Goal: Find specific page/section

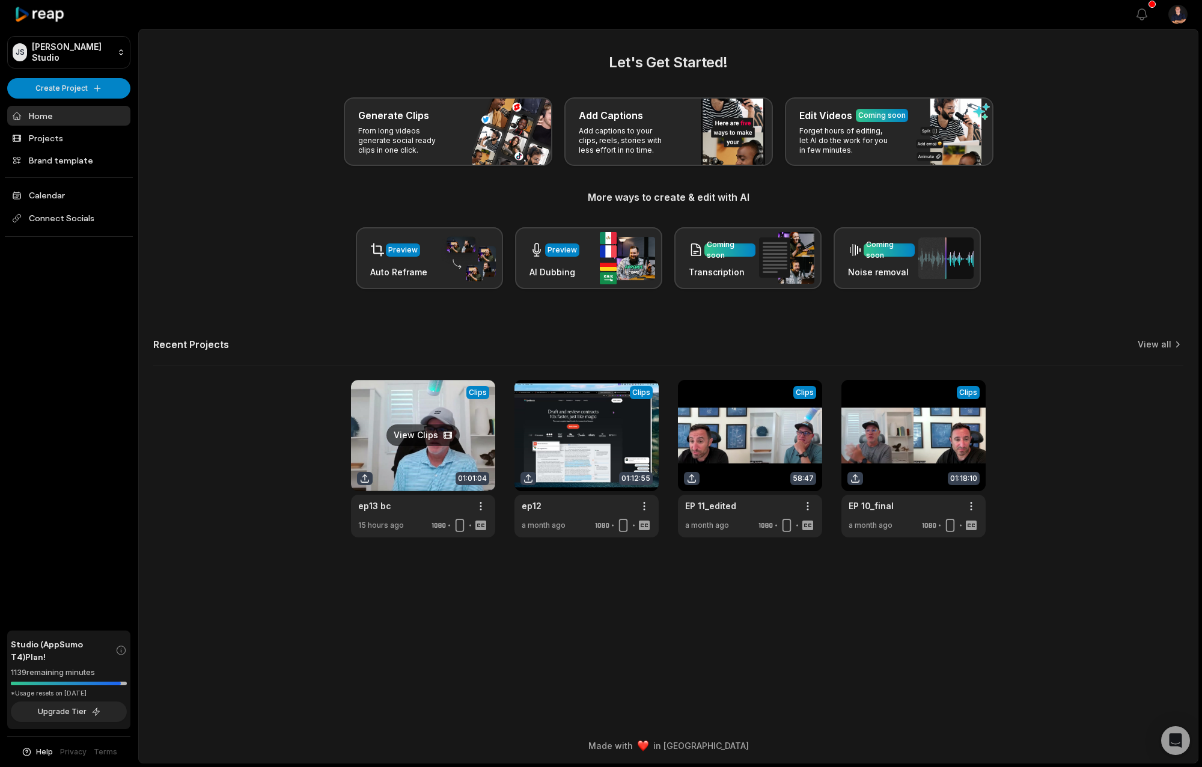
click at [411, 477] on link at bounding box center [423, 458] width 144 height 157
